Goal: Task Accomplishment & Management: Manage account settings

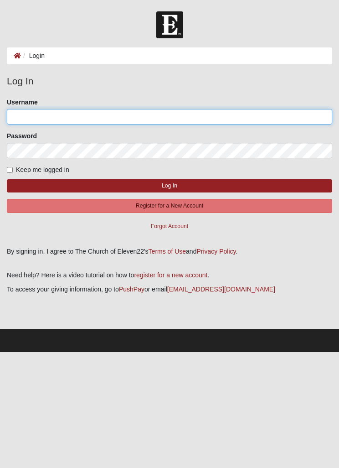
type input "flcynthia"
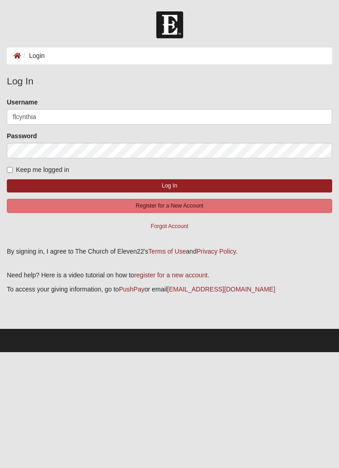
click at [210, 181] on button "Log In" at bounding box center [170, 185] width 326 height 13
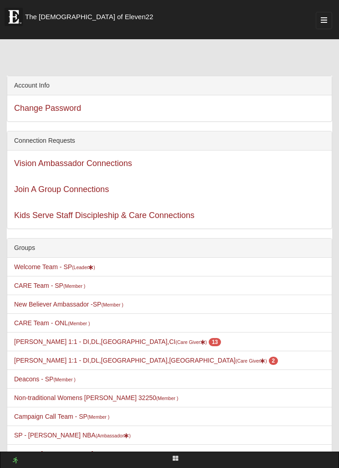
click at [320, 20] on button "button" at bounding box center [324, 20] width 16 height 17
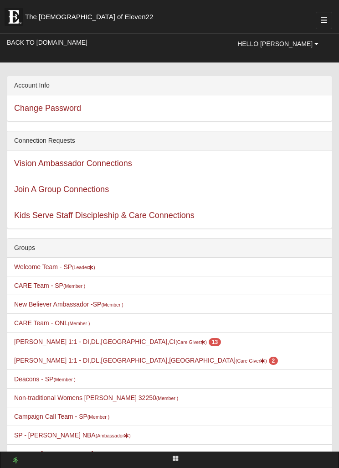
click at [331, 21] on button "button" at bounding box center [324, 20] width 16 height 17
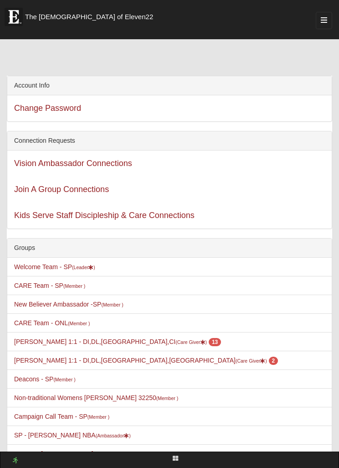
click at [330, 21] on button "button" at bounding box center [324, 20] width 16 height 17
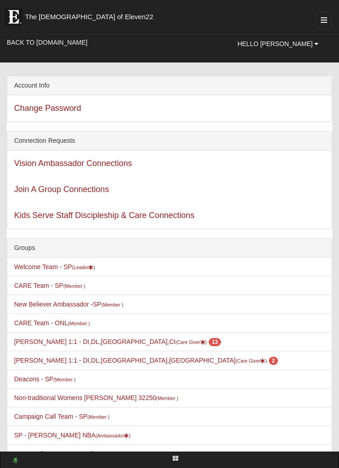
click at [33, 34] on link "Back to COE22.com" at bounding box center [47, 42] width 94 height 18
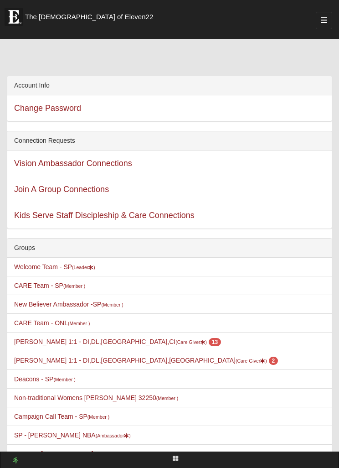
click at [321, 12] on button "button" at bounding box center [324, 20] width 16 height 17
